Goal: Task Accomplishment & Management: Manage account settings

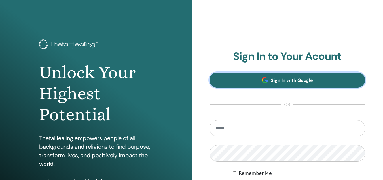
click at [278, 76] on link "Sign In with Google" at bounding box center [288, 79] width 156 height 15
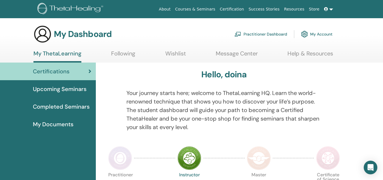
click at [373, 163] on div "Open Intercom Messenger" at bounding box center [371, 167] width 15 height 15
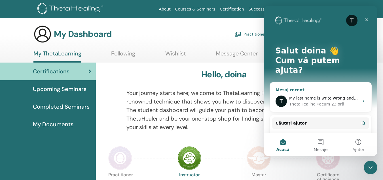
click at [346, 101] on div "ThetaHealing • acum 23 oră" at bounding box center [324, 104] width 70 height 6
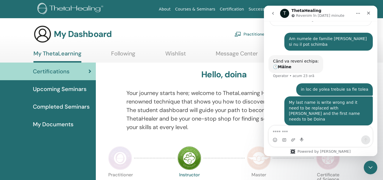
scroll to position [77, 0]
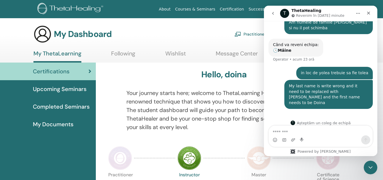
click at [295, 120] on div "T" at bounding box center [293, 122] width 5 height 5
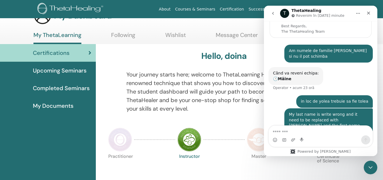
scroll to position [28, 0]
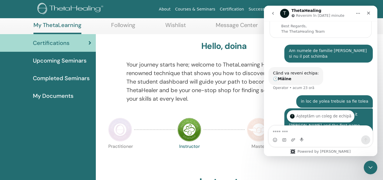
click at [318, 115] on div "T Așteptăm un coleg de echipă" at bounding box center [321, 116] width 68 height 12
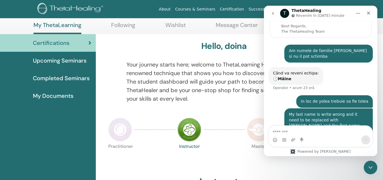
scroll to position [77, 0]
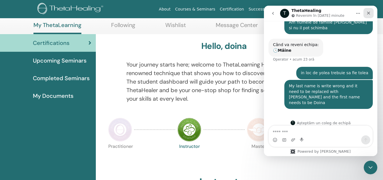
click at [373, 11] on div "Închidere" at bounding box center [369, 13] width 10 height 10
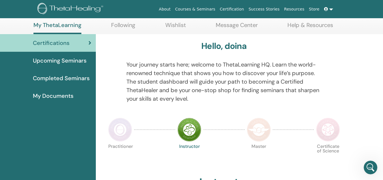
click at [324, 7] on link at bounding box center [329, 9] width 14 height 11
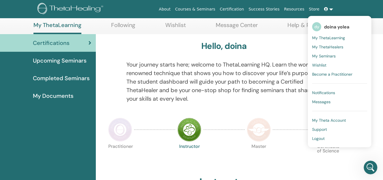
click at [343, 119] on span "My Theta Account" at bounding box center [329, 120] width 34 height 5
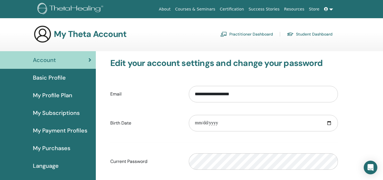
click at [83, 76] on div "Basic Profile" at bounding box center [48, 77] width 87 height 9
